Goal: Task Accomplishment & Management: Use online tool/utility

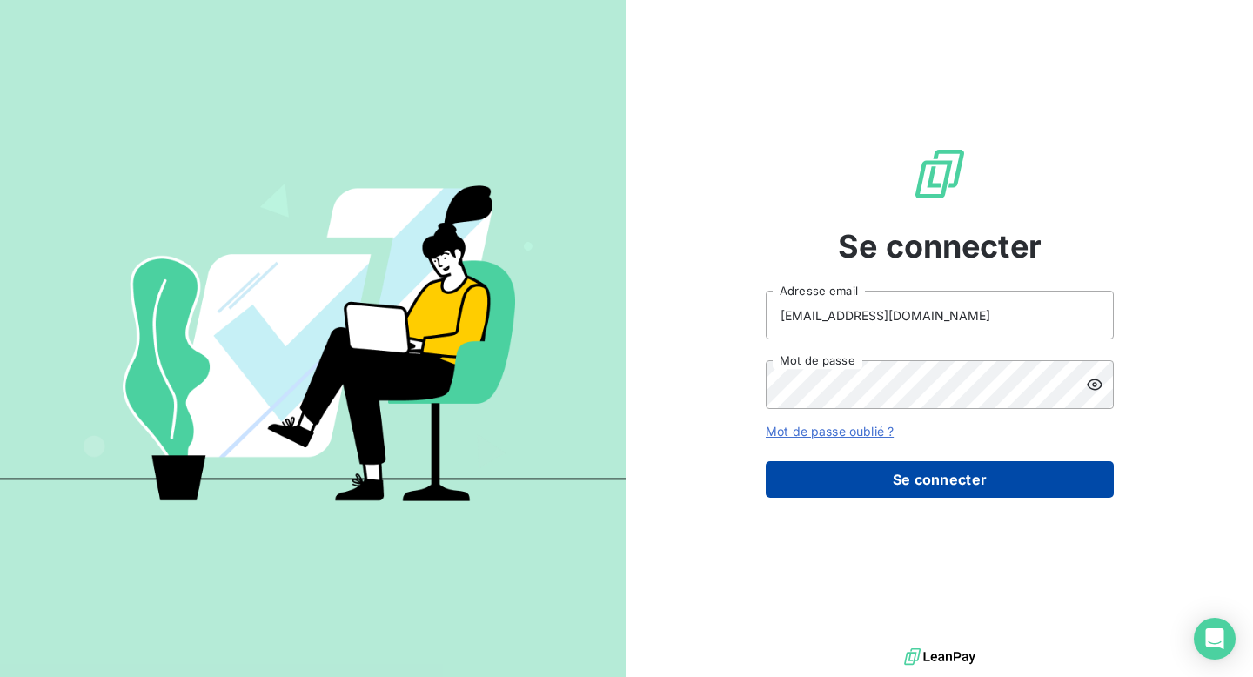
click at [840, 476] on button "Se connecter" at bounding box center [940, 479] width 348 height 37
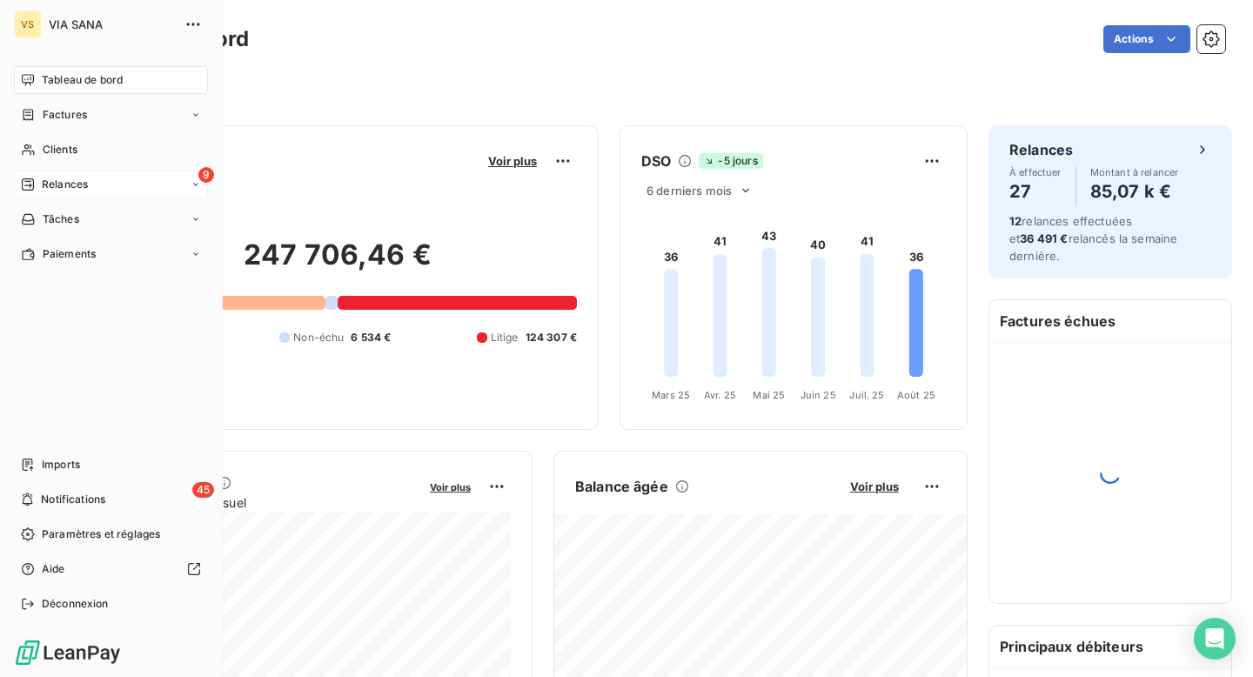
click at [48, 186] on span "Relances" at bounding box center [65, 185] width 46 height 16
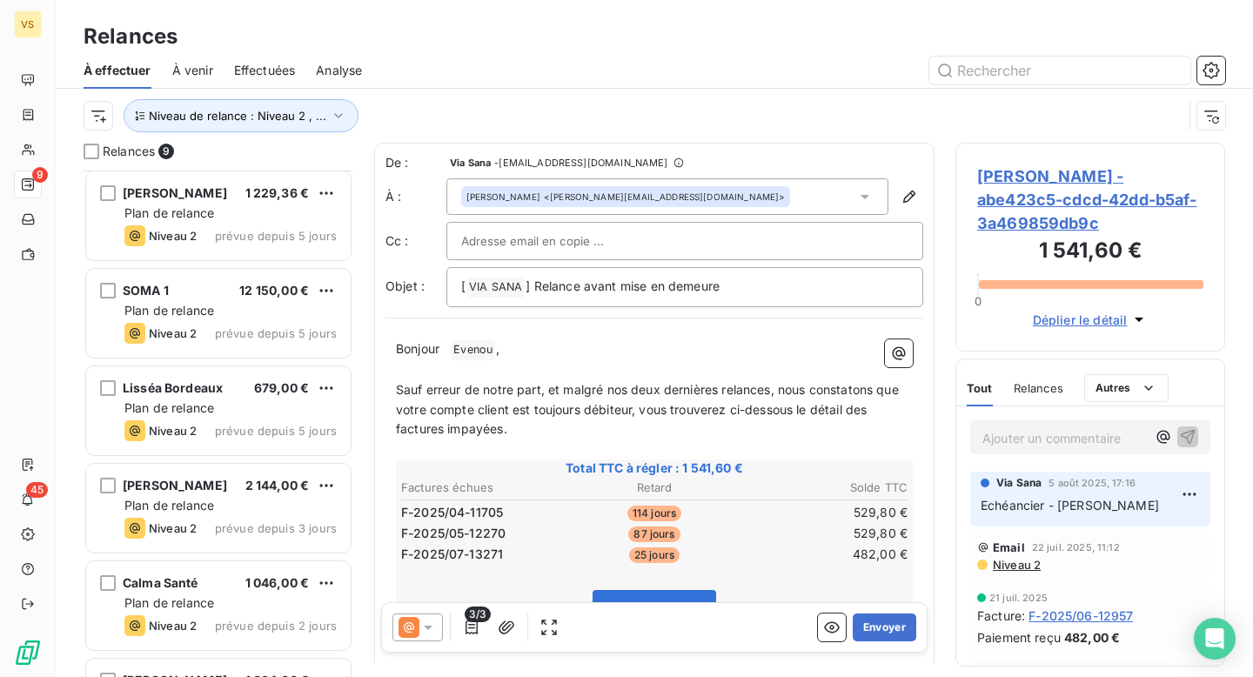
scroll to position [372, 0]
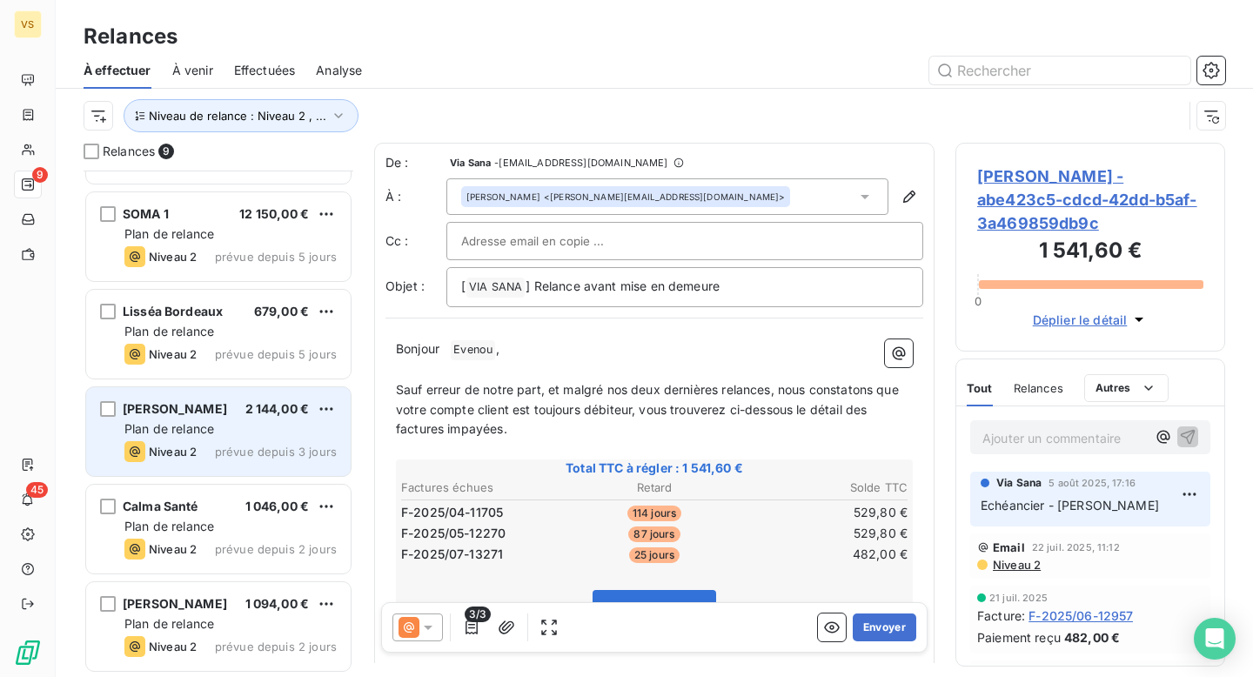
click at [235, 451] on span "prévue depuis 3 jours" at bounding box center [276, 452] width 122 height 14
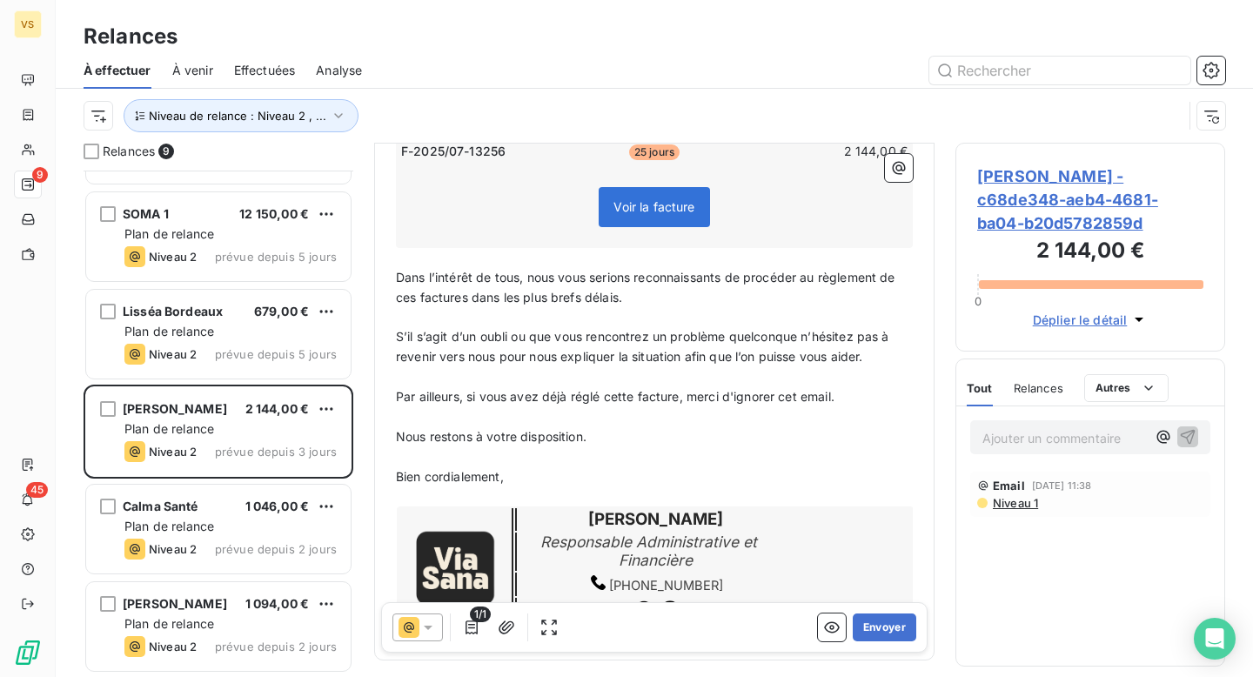
scroll to position [409, 0]
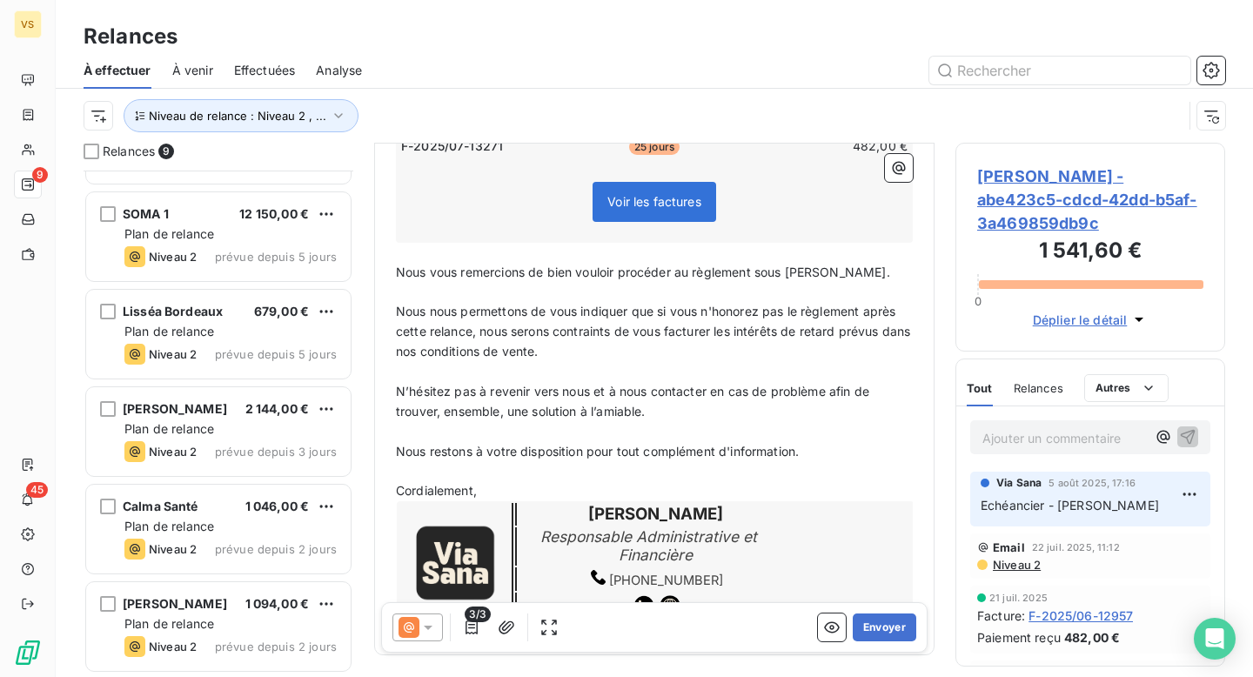
scroll to position [346, 0]
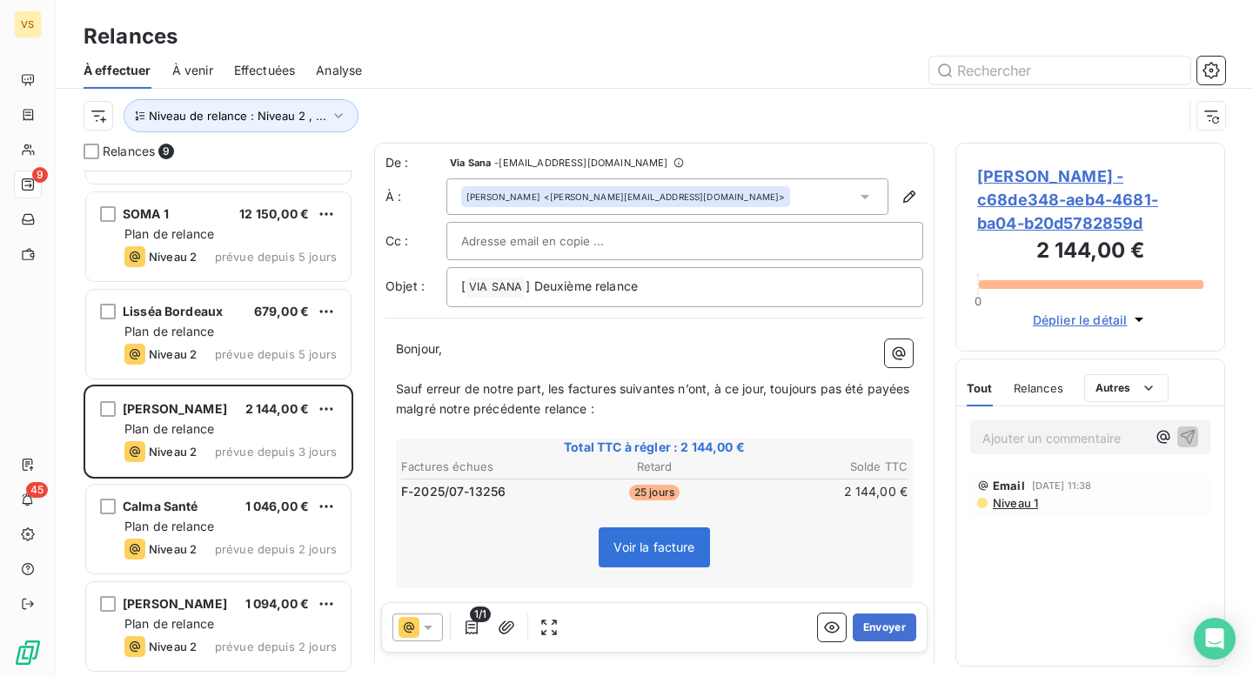
click at [1051, 390] on span "Relances" at bounding box center [1039, 388] width 50 height 14
click at [904, 628] on button "Envoyer" at bounding box center [885, 627] width 64 height 28
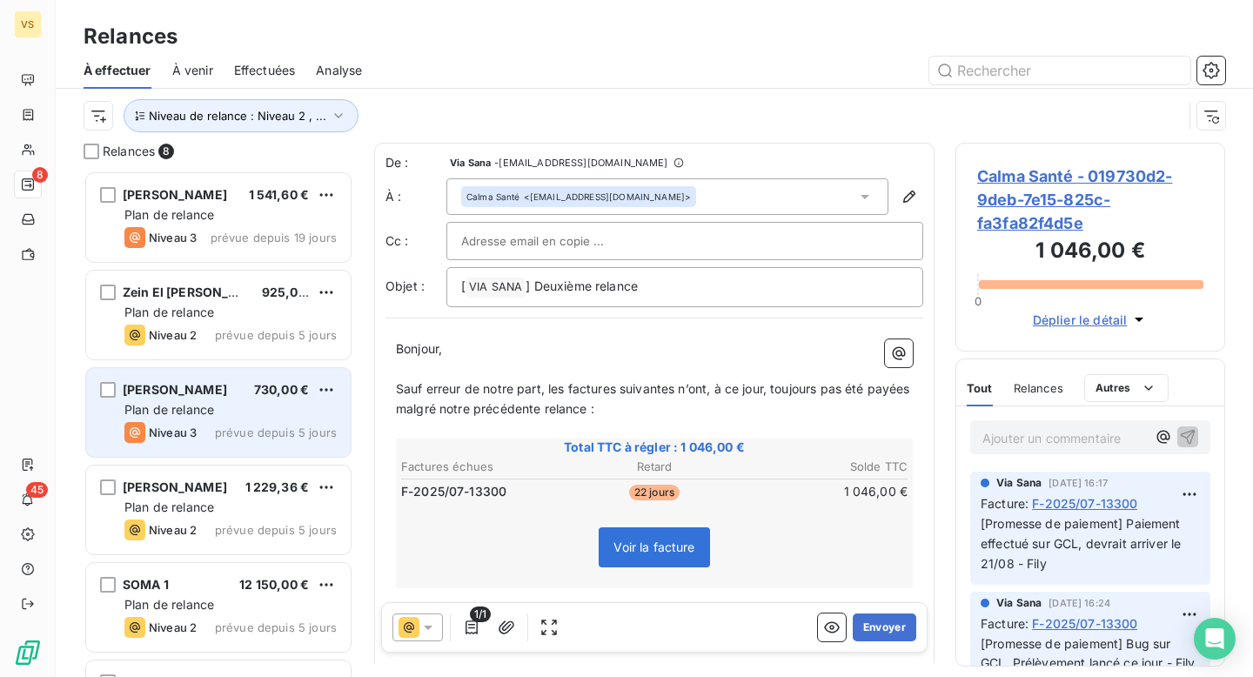
click at [271, 401] on div "Plan de relance" at bounding box center [230, 409] width 212 height 17
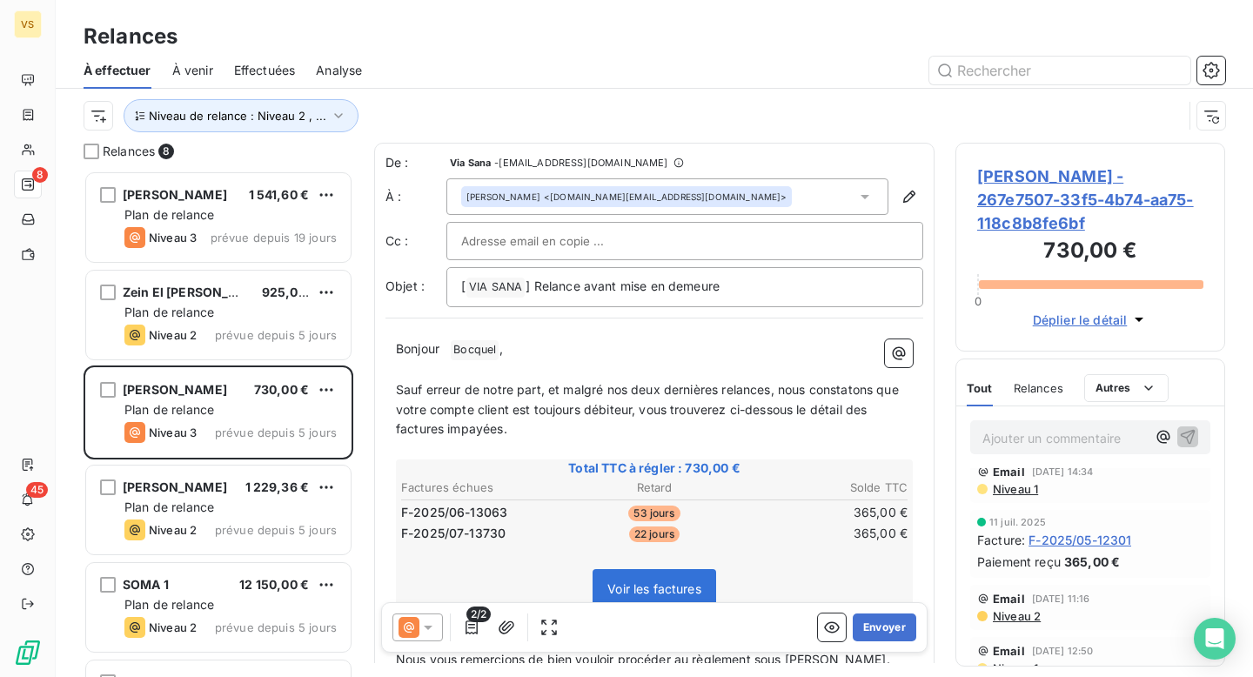
scroll to position [64, 0]
